Goal: Find specific page/section: Locate a particular part of the current website

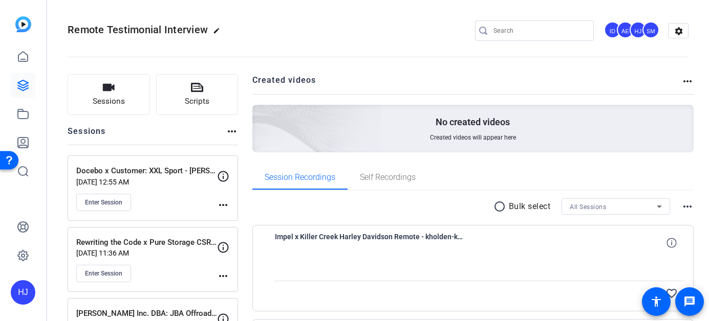
click at [507, 35] on input "Search" at bounding box center [539, 31] width 92 height 12
paste input "BrowserStack x Clari Remote Capture"
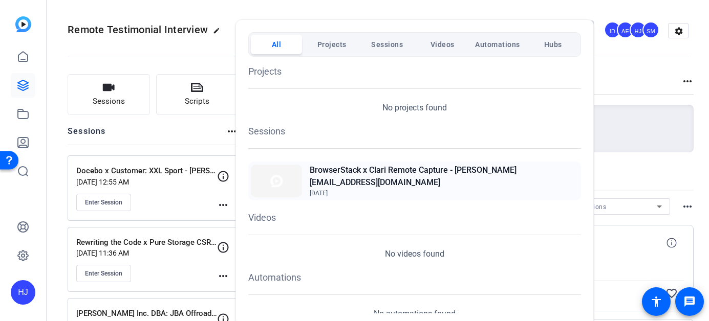
type input "BrowserStack x Clari Remote Capture"
click at [439, 178] on h2 "BrowserStack x Clari Remote Capture - [PERSON_NAME][EMAIL_ADDRESS][DOMAIN_NAME]" at bounding box center [444, 176] width 269 height 25
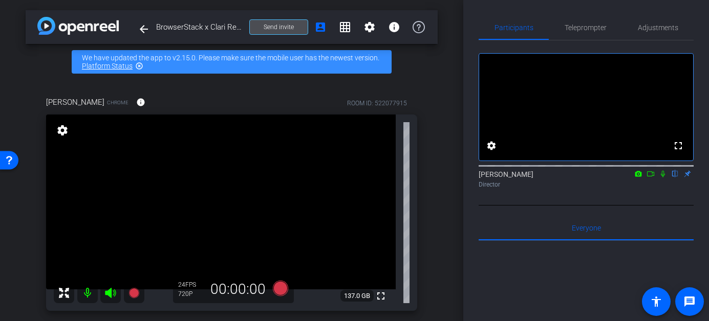
click at [295, 33] on span at bounding box center [279, 27] width 58 height 25
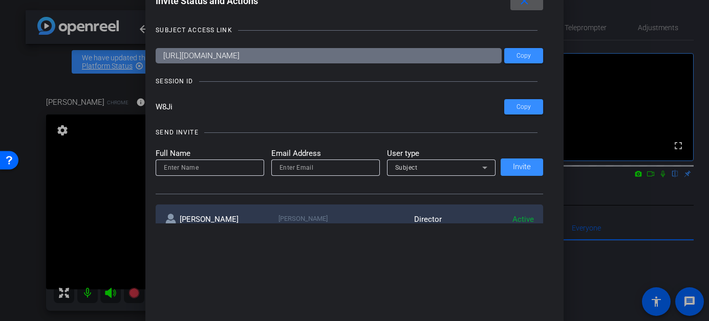
click at [14, 179] on div at bounding box center [354, 160] width 709 height 321
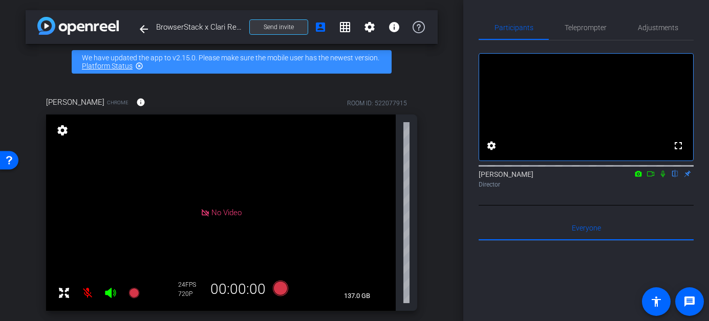
click at [276, 24] on span "Send invite" at bounding box center [279, 27] width 30 height 8
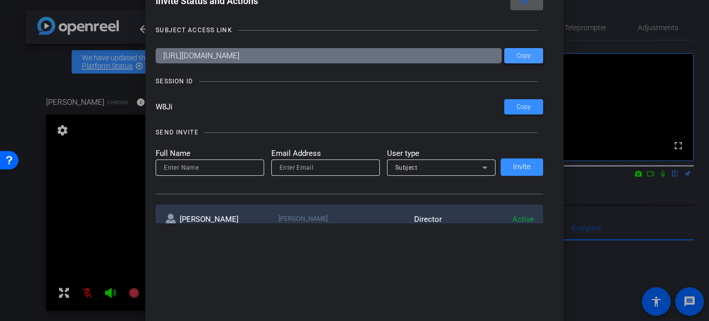
click at [528, 54] on span "Copy" at bounding box center [523, 56] width 14 height 8
click at [9, 220] on div at bounding box center [354, 160] width 709 height 321
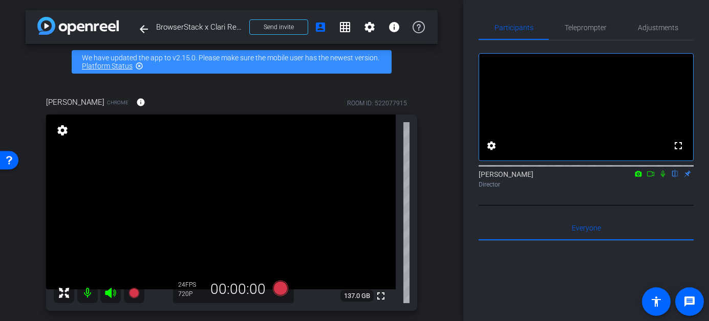
click at [664, 178] on icon at bounding box center [663, 174] width 4 height 7
click at [662, 178] on icon at bounding box center [663, 173] width 8 height 7
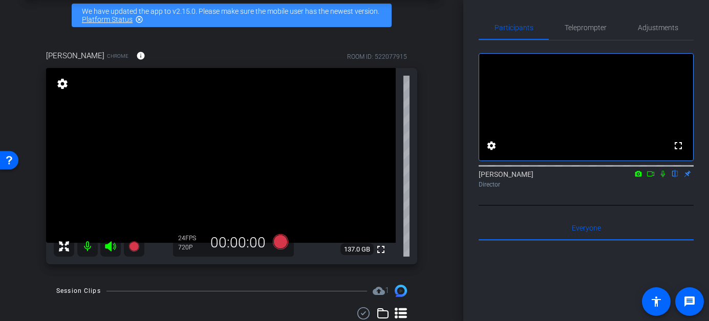
scroll to position [49, 0]
